Goal: Task Accomplishment & Management: Use online tool/utility

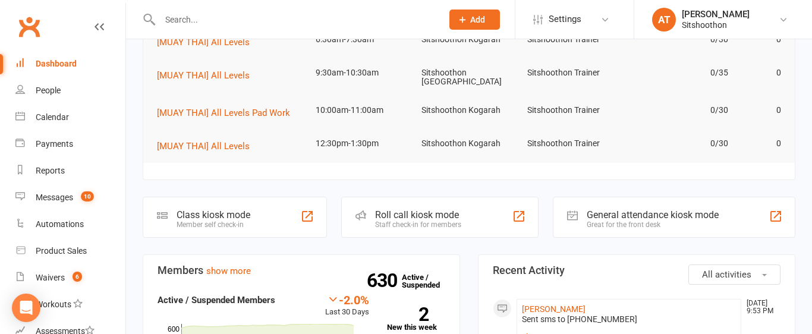
scroll to position [211, 0]
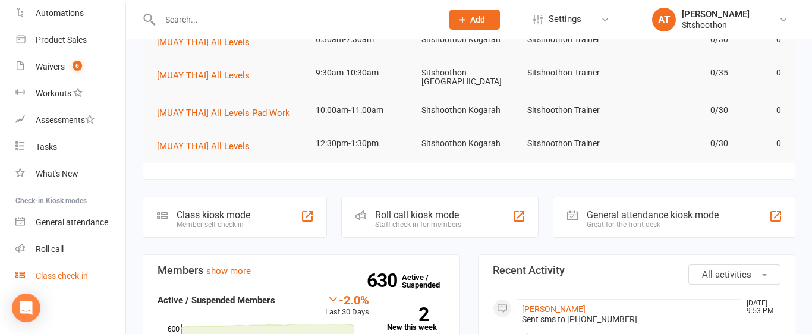
click at [39, 277] on div "Class check-in" at bounding box center [62, 276] width 52 height 10
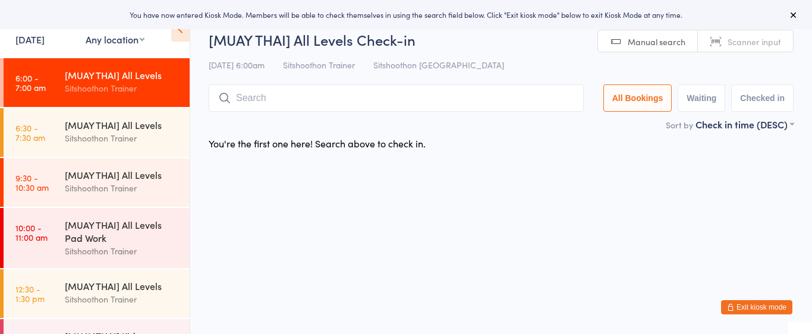
click at [91, 43] on select "Any location ST Martial Arts Arncliffe Sitshoothon Kogarah Sitshoothon Albion P…" at bounding box center [115, 39] width 59 height 13
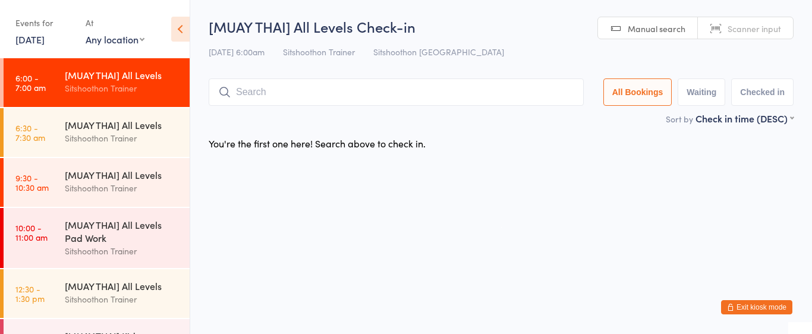
select select "2"
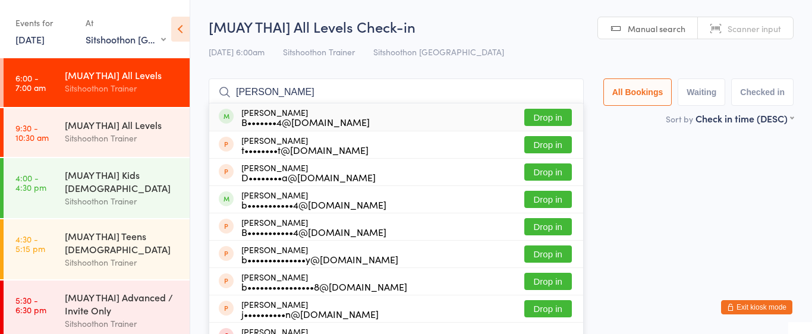
type input "blake andreini"
click at [540, 119] on button "Drop in" at bounding box center [548, 117] width 48 height 17
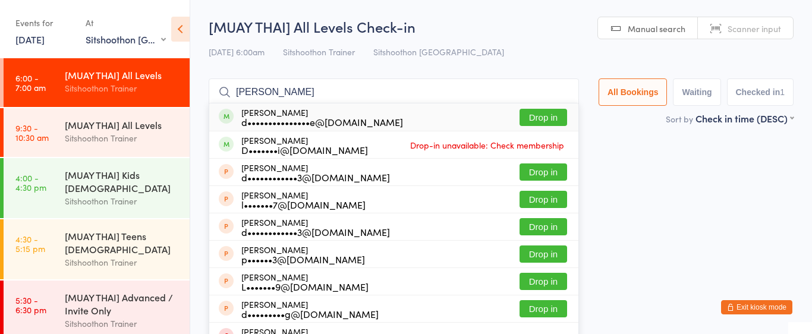
type input "daniel john"
click at [530, 122] on button "Drop in" at bounding box center [543, 117] width 48 height 17
